Goal: Obtain resource: Download file/media

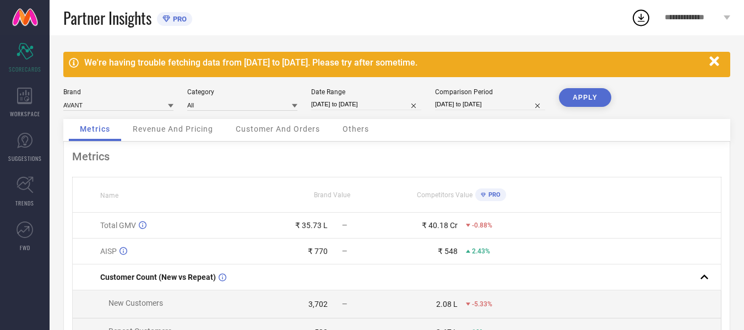
click at [720, 59] on icon "button" at bounding box center [715, 62] width 14 height 14
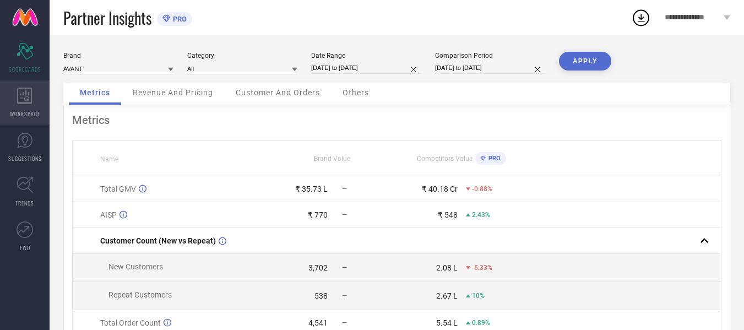
click at [35, 102] on div "WORKSPACE" at bounding box center [25, 102] width 50 height 44
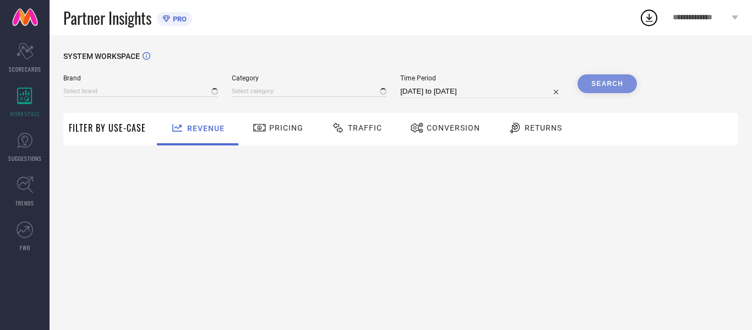
type input "AVANT"
type input "All"
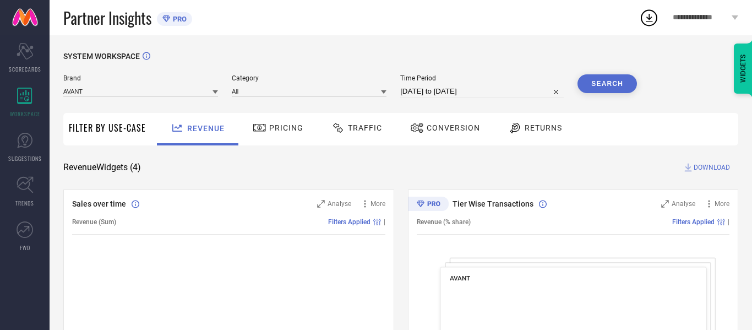
click at [375, 130] on span "Traffic" at bounding box center [365, 127] width 34 height 9
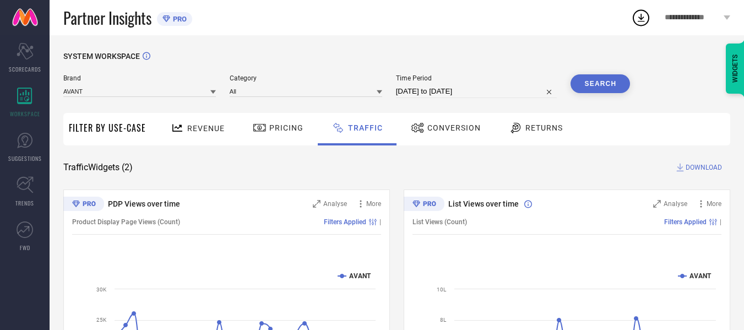
click at [500, 92] on input "[DATE] to [DATE]" at bounding box center [476, 91] width 161 height 13
select select "6"
select select "2025"
select select "7"
select select "2025"
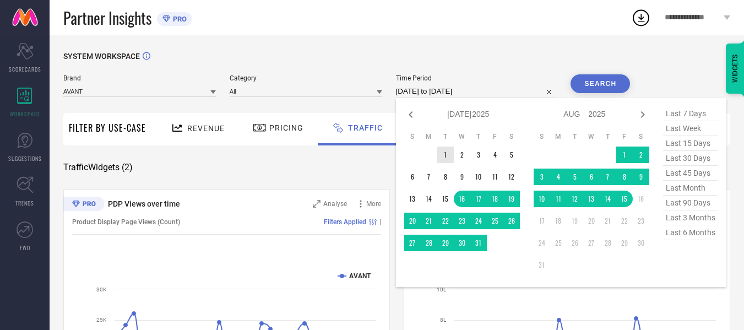
type input "After [DATE]"
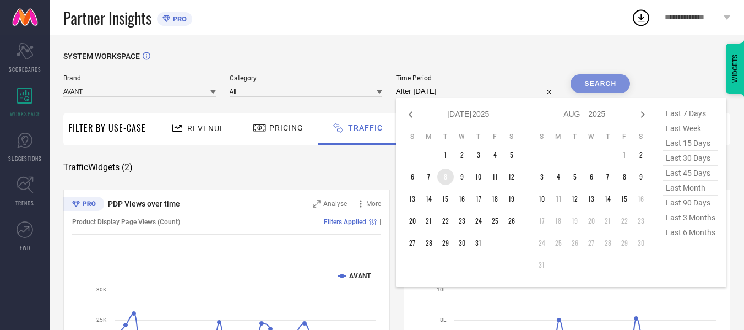
click at [449, 180] on td "8" at bounding box center [445, 177] width 17 height 17
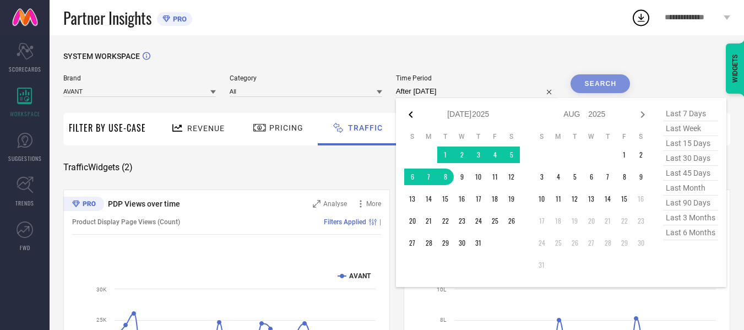
click at [411, 111] on icon at bounding box center [410, 114] width 13 height 13
select select "5"
select select "2025"
select select "6"
select select "2025"
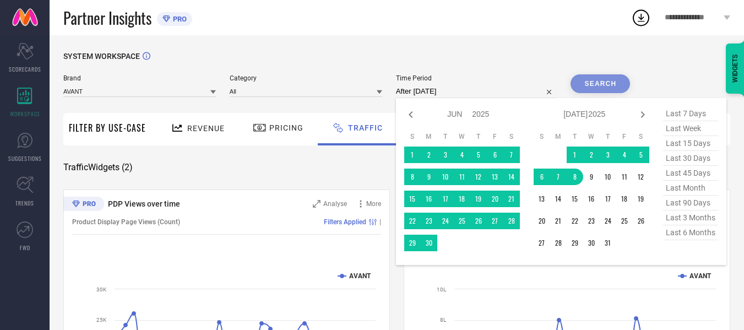
click at [411, 111] on icon at bounding box center [410, 114] width 13 height 13
select select "4"
select select "2025"
select select "5"
select select "2025"
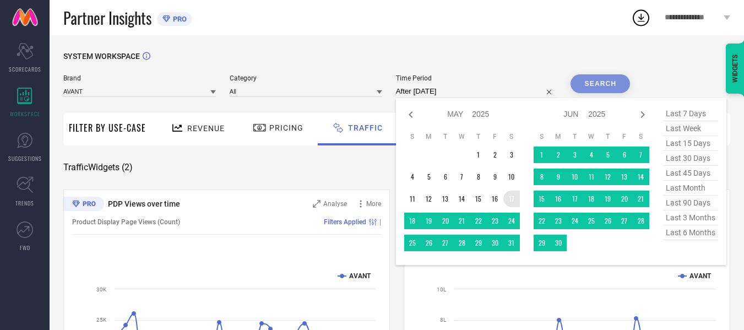
type input "[DATE] to [DATE]"
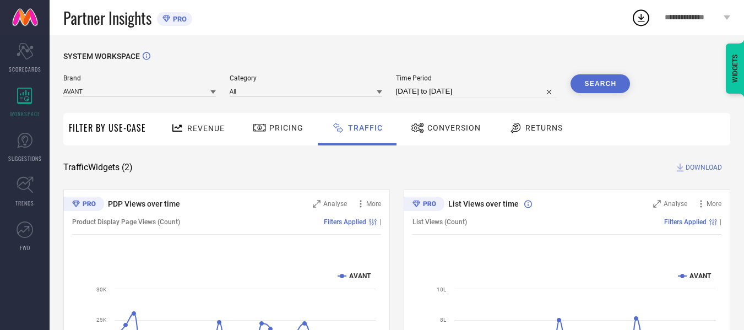
select select "4"
select select "2025"
select select "5"
select select "2025"
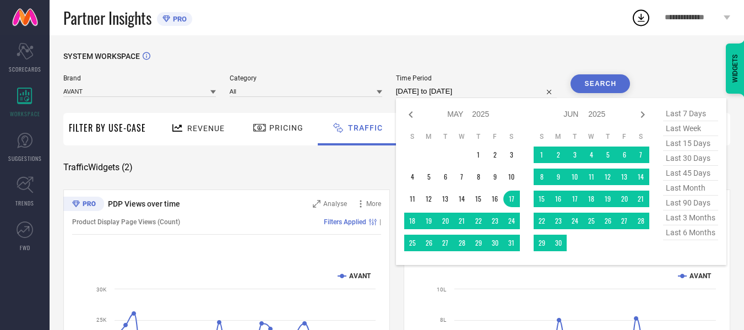
click at [484, 93] on input "[DATE] to [DATE]" at bounding box center [476, 91] width 161 height 13
type input "After [DATE]"
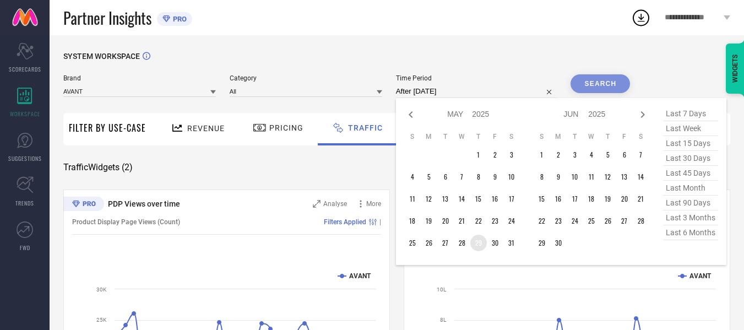
click at [478, 241] on td "29" at bounding box center [478, 243] width 17 height 17
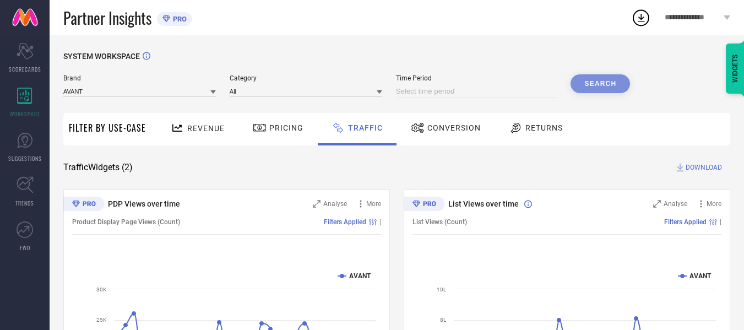
click at [253, 127] on icon at bounding box center [260, 127] width 14 height 13
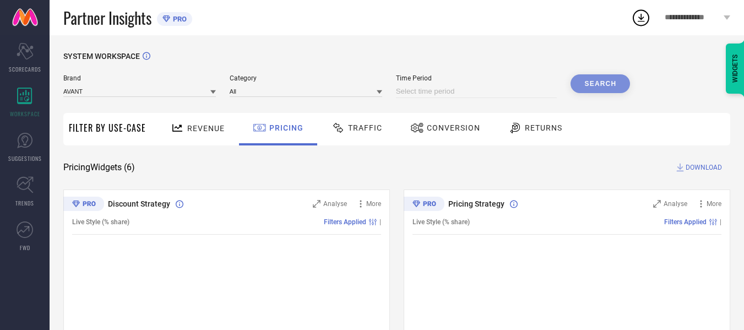
click at [358, 123] on span "Traffic" at bounding box center [365, 127] width 34 height 9
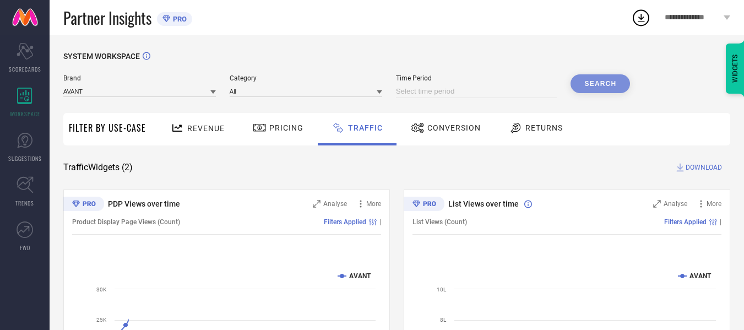
click at [434, 92] on input at bounding box center [476, 91] width 161 height 13
select select "7"
select select "2025"
select select "8"
select select "2025"
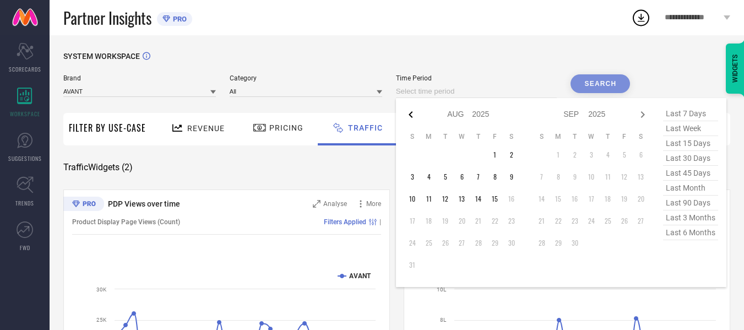
click at [415, 115] on icon at bounding box center [410, 114] width 13 height 13
select select "6"
select select "2025"
select select "7"
select select "2025"
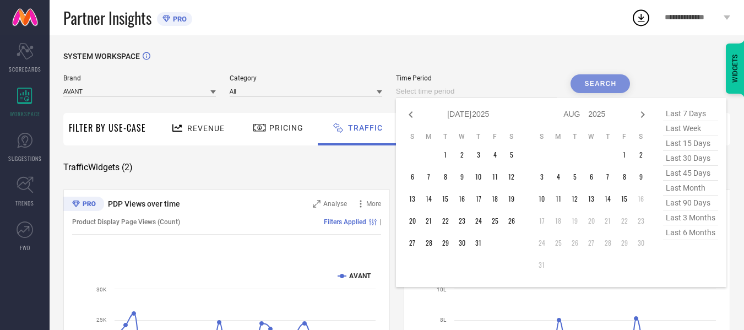
click at [415, 115] on icon at bounding box center [410, 114] width 13 height 13
select select "5"
select select "2025"
select select "6"
select select "2025"
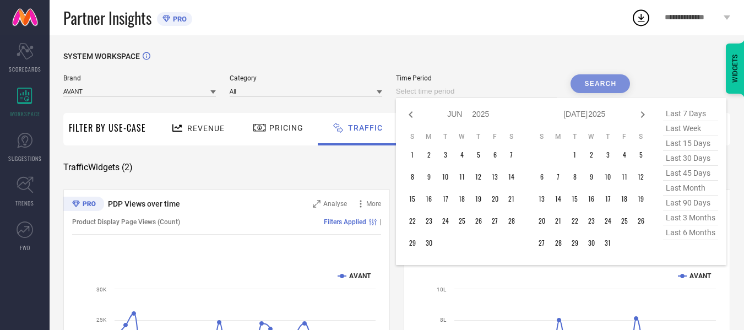
click at [415, 115] on icon at bounding box center [410, 114] width 13 height 13
select select "4"
select select "2025"
select select "5"
select select "2025"
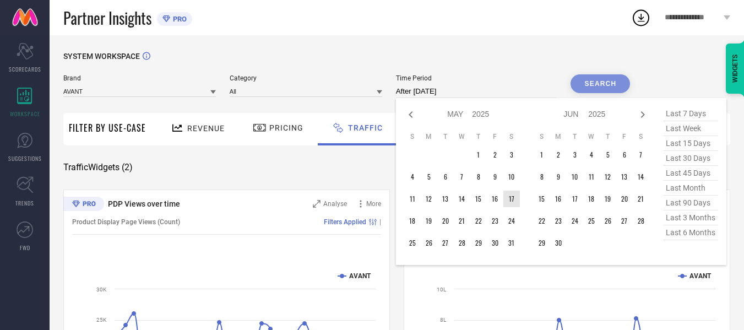
click at [513, 194] on td "17" at bounding box center [511, 199] width 17 height 17
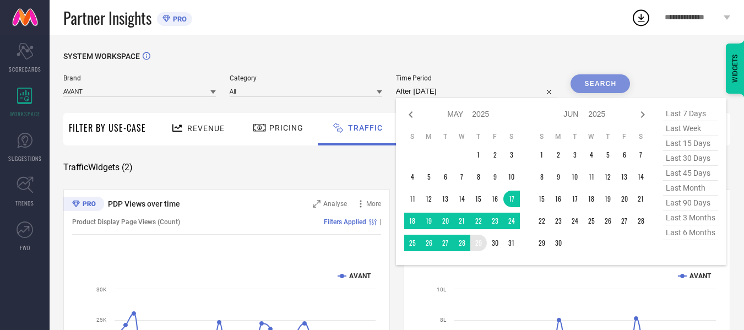
type input "[DATE] to [DATE]"
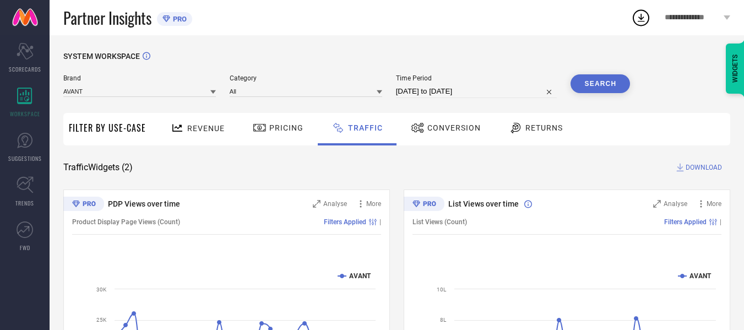
click at [598, 88] on button "Search" at bounding box center [600, 83] width 59 height 19
click at [691, 166] on span "DOWNLOAD" at bounding box center [704, 167] width 36 height 11
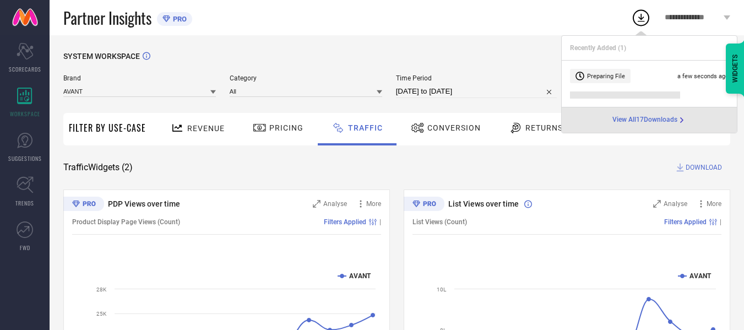
click at [501, 90] on input "[DATE] to [DATE]" at bounding box center [476, 91] width 161 height 13
select select "4"
select select "2025"
select select "5"
select select "2025"
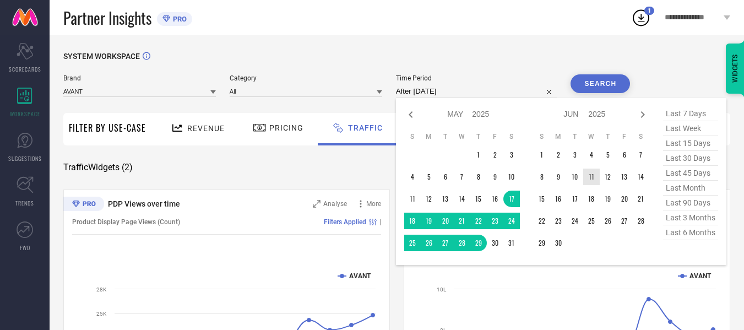
click at [587, 178] on td "11" at bounding box center [591, 177] width 17 height 17
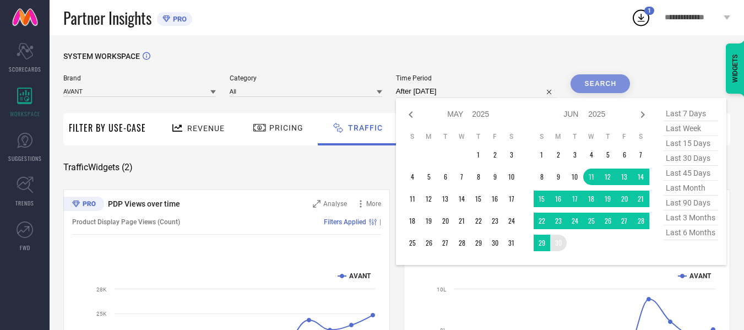
type input "[DATE] to [DATE]"
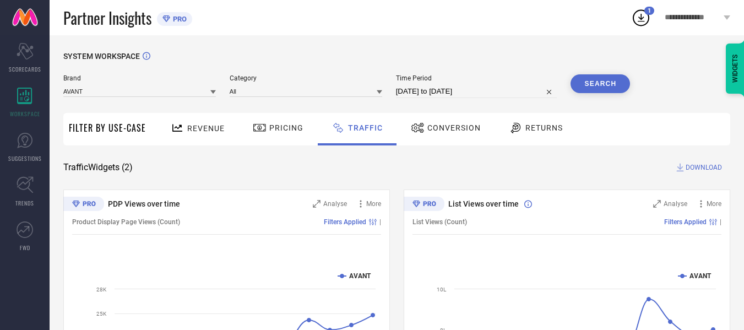
click at [601, 78] on button "Search" at bounding box center [600, 83] width 59 height 19
click at [508, 90] on input "[DATE] to [DATE]" at bounding box center [476, 91] width 161 height 13
select select "5"
select select "2025"
select select "6"
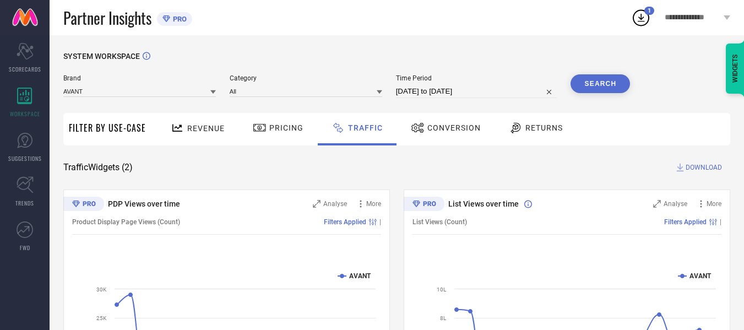
select select "2025"
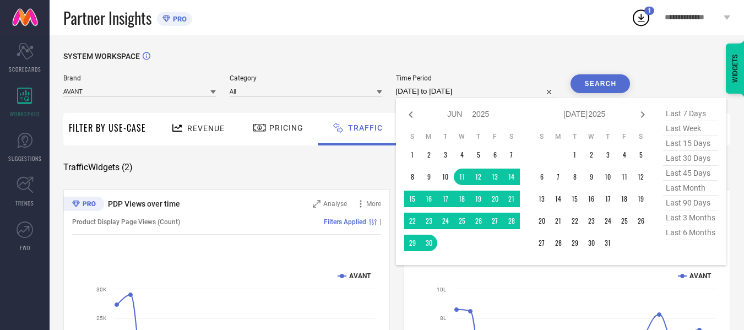
click at [596, 88] on button "Search" at bounding box center [600, 83] width 59 height 19
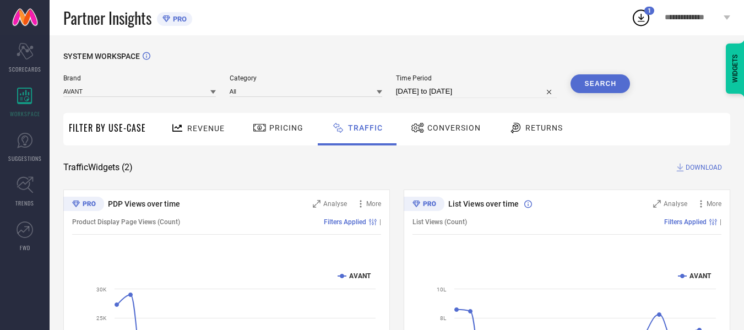
click at [645, 21] on icon at bounding box center [641, 18] width 20 height 20
